Goal: Obtain resource: Obtain resource

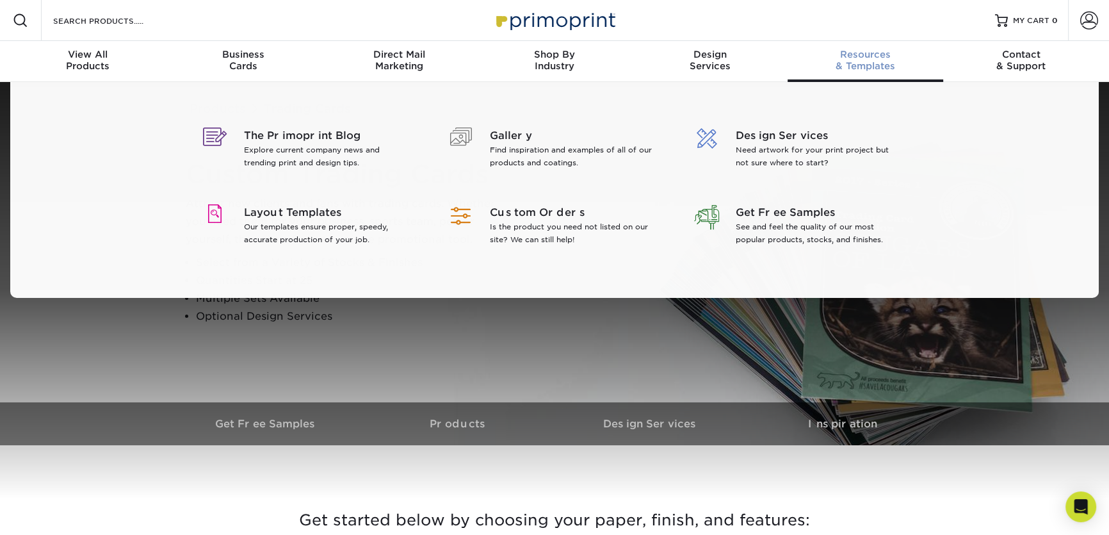
click at [626, 51] on span "Resources" at bounding box center [866, 55] width 156 height 12
click at [288, 221] on p "Our templates ensure proper, speedy, accurate production of your job." at bounding box center [327, 233] width 166 height 26
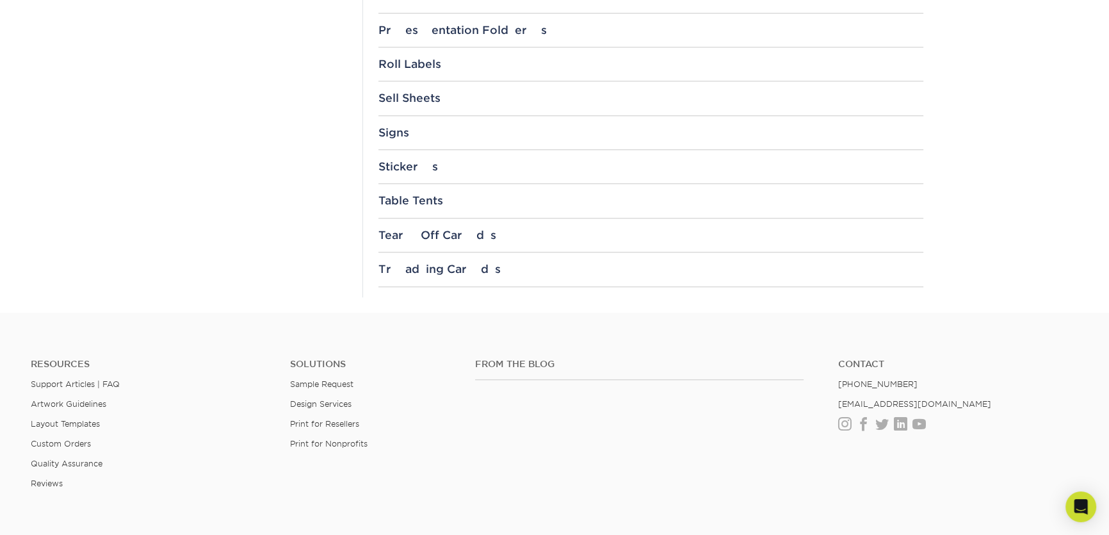
scroll to position [1572, 0]
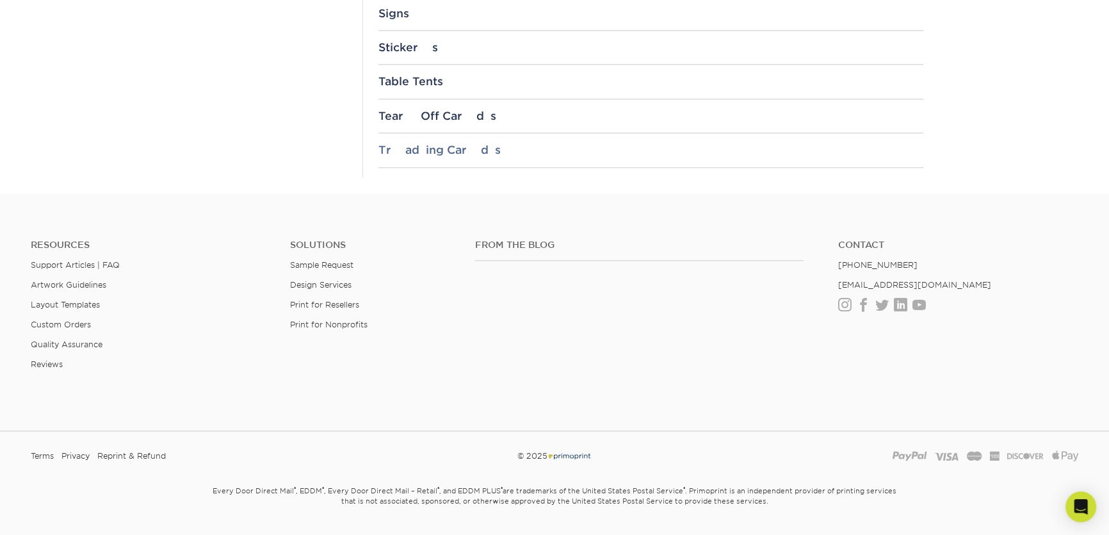
click at [411, 145] on div "Trading Cards" at bounding box center [651, 149] width 545 height 13
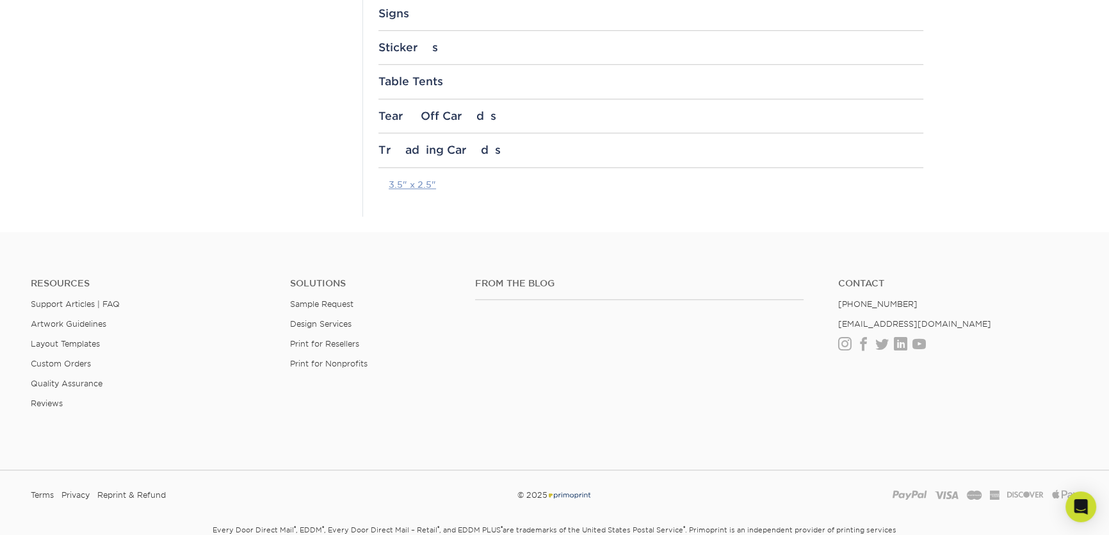
click at [409, 183] on link "3.5" x 2.5"" at bounding box center [412, 184] width 47 height 10
